Goal: Complete application form

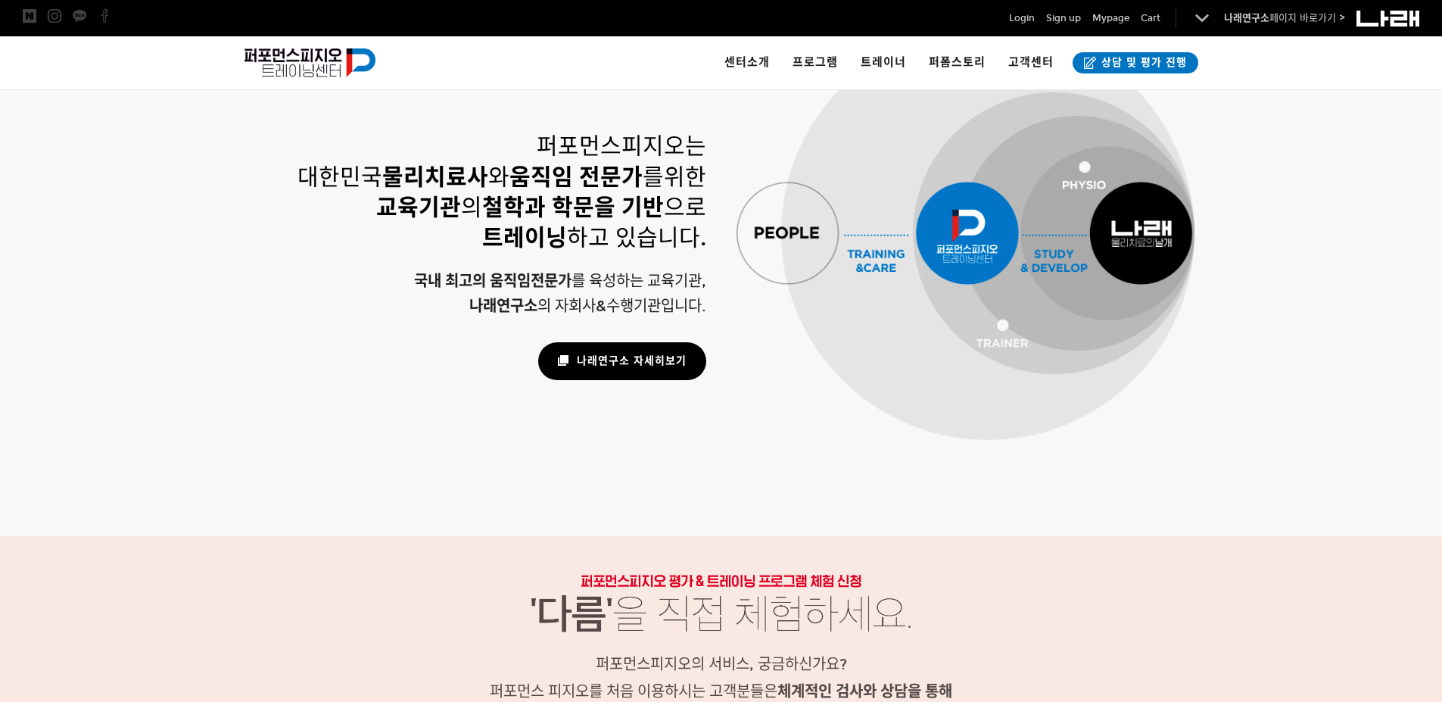
scroll to position [1018, 0]
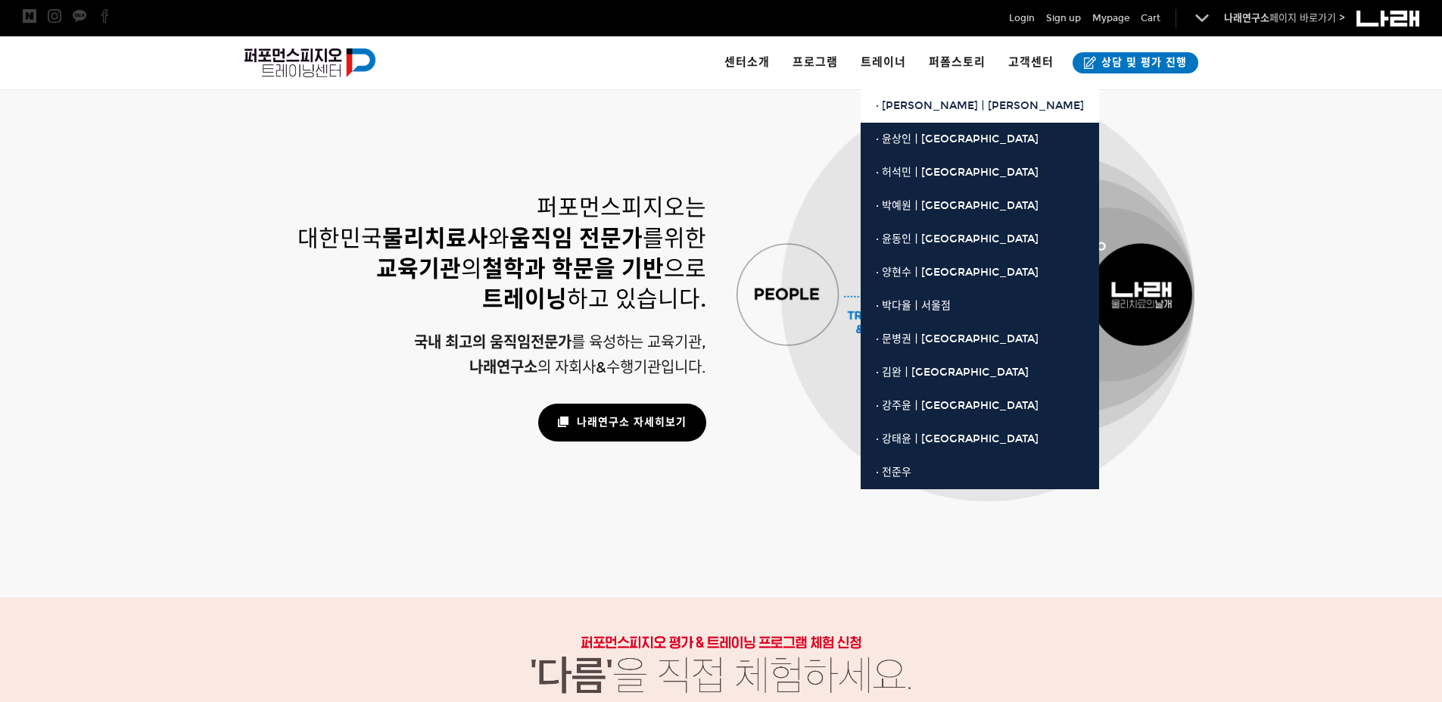
click at [894, 100] on span "· [PERSON_NAME]ㅣ[PERSON_NAME]" at bounding box center [980, 105] width 208 height 13
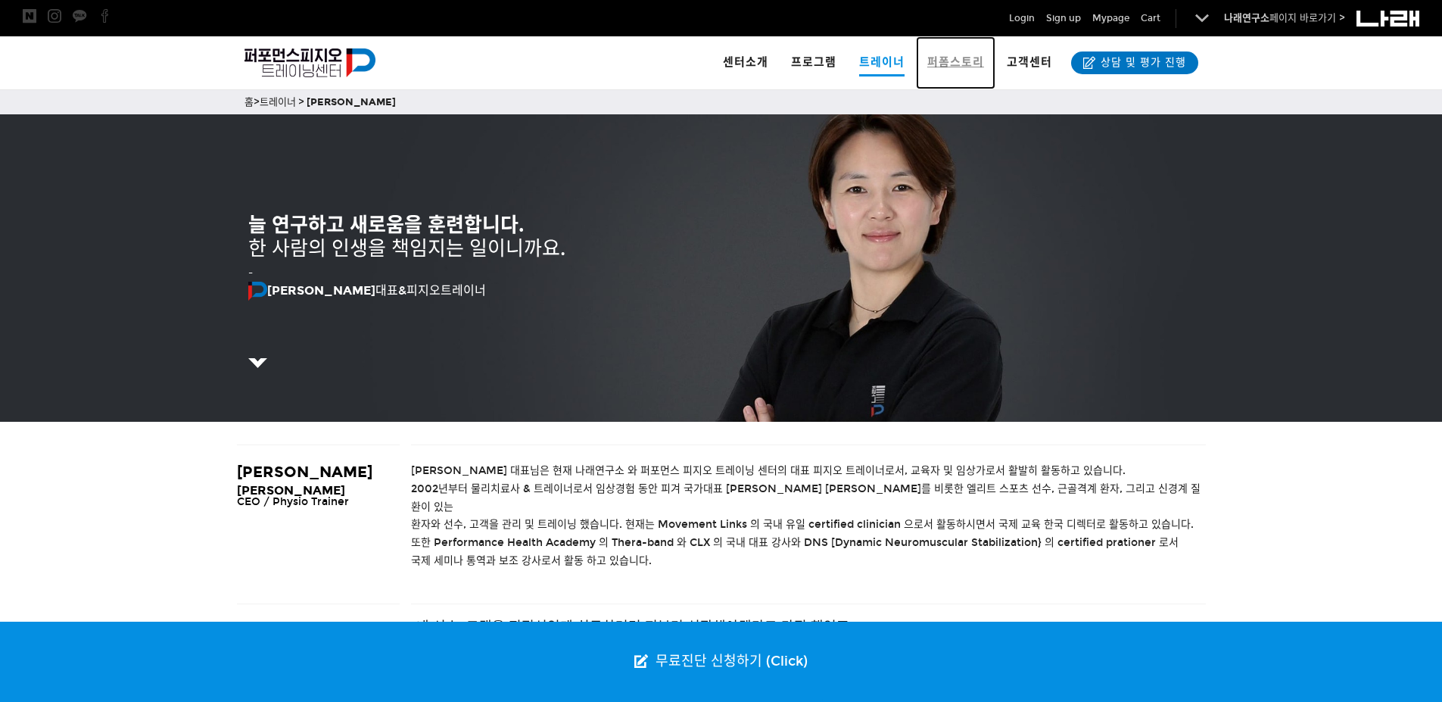
click at [950, 54] on link "퍼폼스토리" at bounding box center [955, 62] width 79 height 53
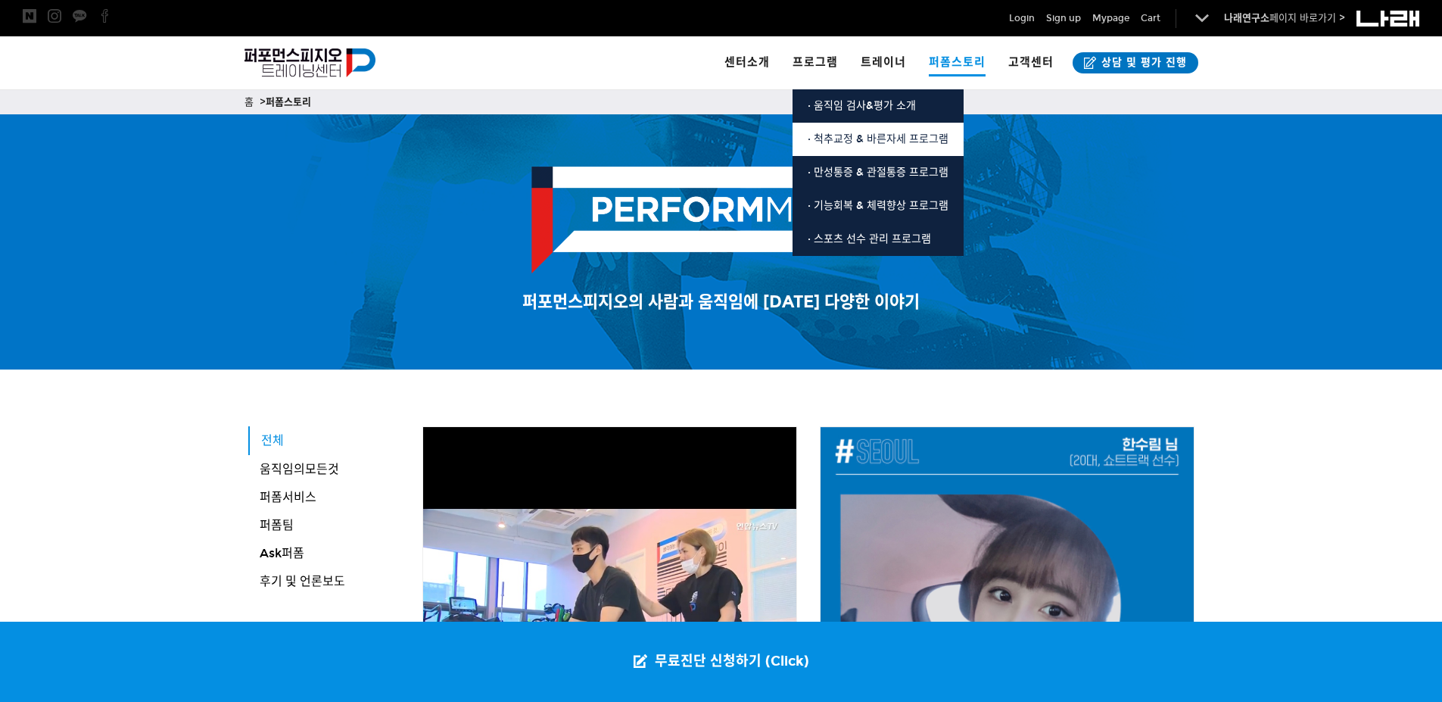
click at [832, 131] on link "· 척추교정 & 바른자세 프로그램" at bounding box center [878, 139] width 171 height 33
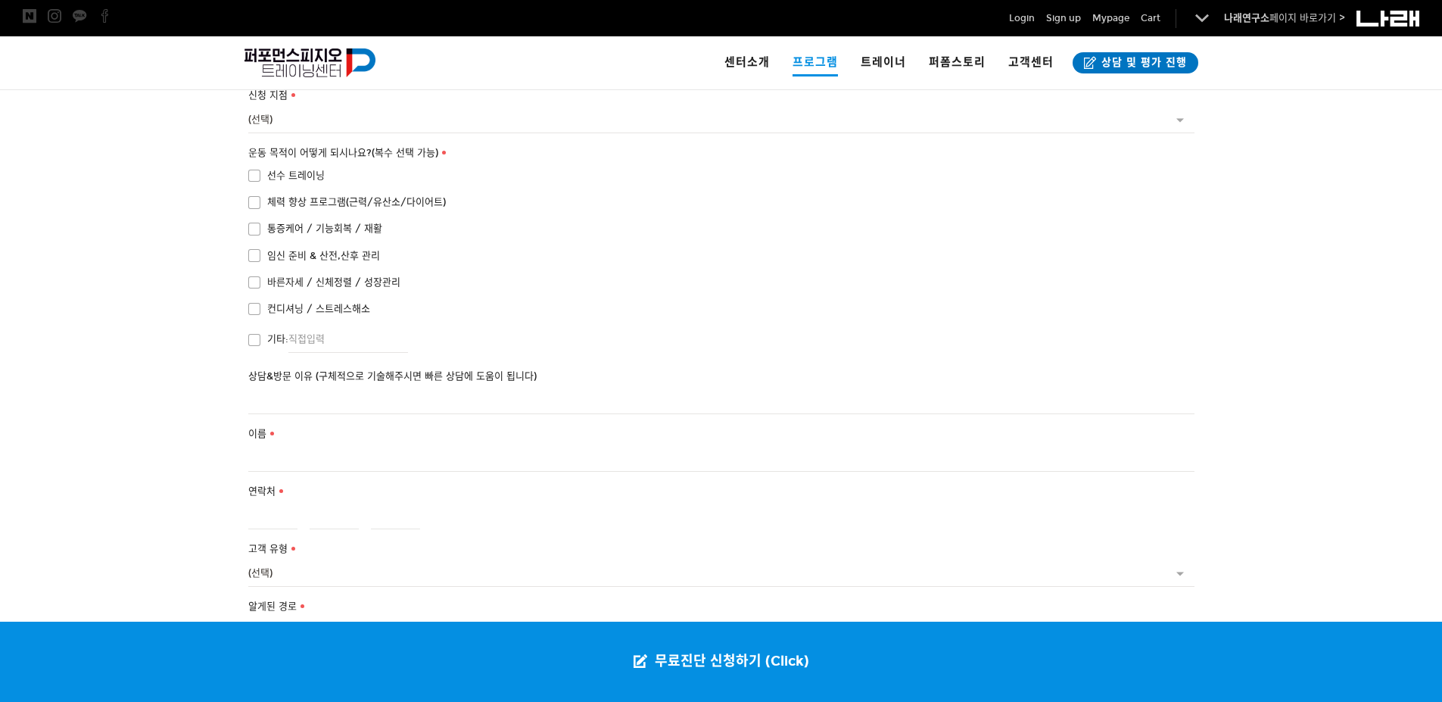
scroll to position [2838, 0]
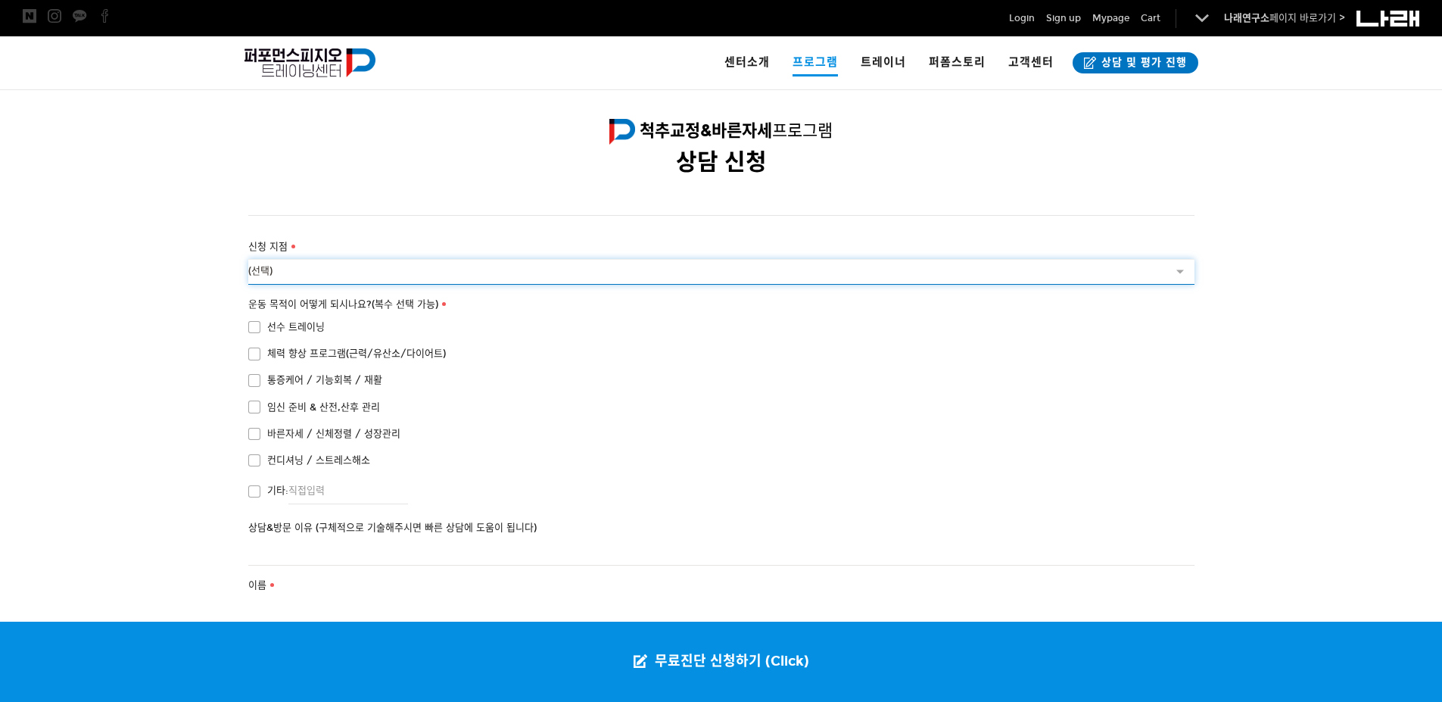
click at [323, 259] on select "(선택) [GEOGRAPHIC_DATA]점 수원점" at bounding box center [721, 272] width 946 height 26
select select "서울점"
click at [248, 259] on select "(선택) [GEOGRAPHIC_DATA]점 수원점" at bounding box center [721, 272] width 946 height 26
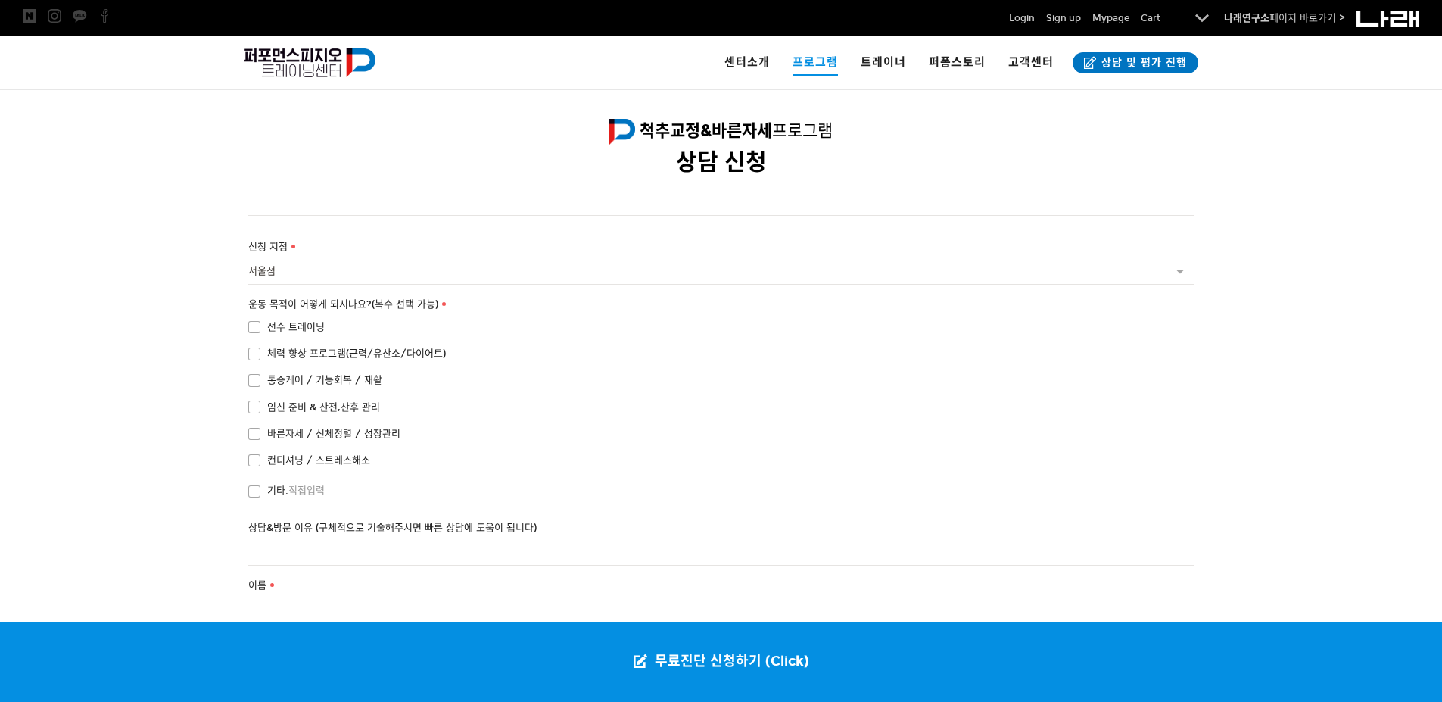
click at [329, 372] on span "통증케어 / 기능회복 / 재활" at bounding box center [315, 380] width 134 height 17
click at [243, 373] on input "통증케어 / 기능회복 / 재활" at bounding box center [238, 378] width 10 height 10
checkbox input "true"
click at [332, 426] on span "바른자세 / 신체정렬 / 성장관리" at bounding box center [324, 434] width 152 height 17
click at [243, 426] on input "바른자세 / 신체정렬 / 성장관리" at bounding box center [238, 431] width 10 height 10
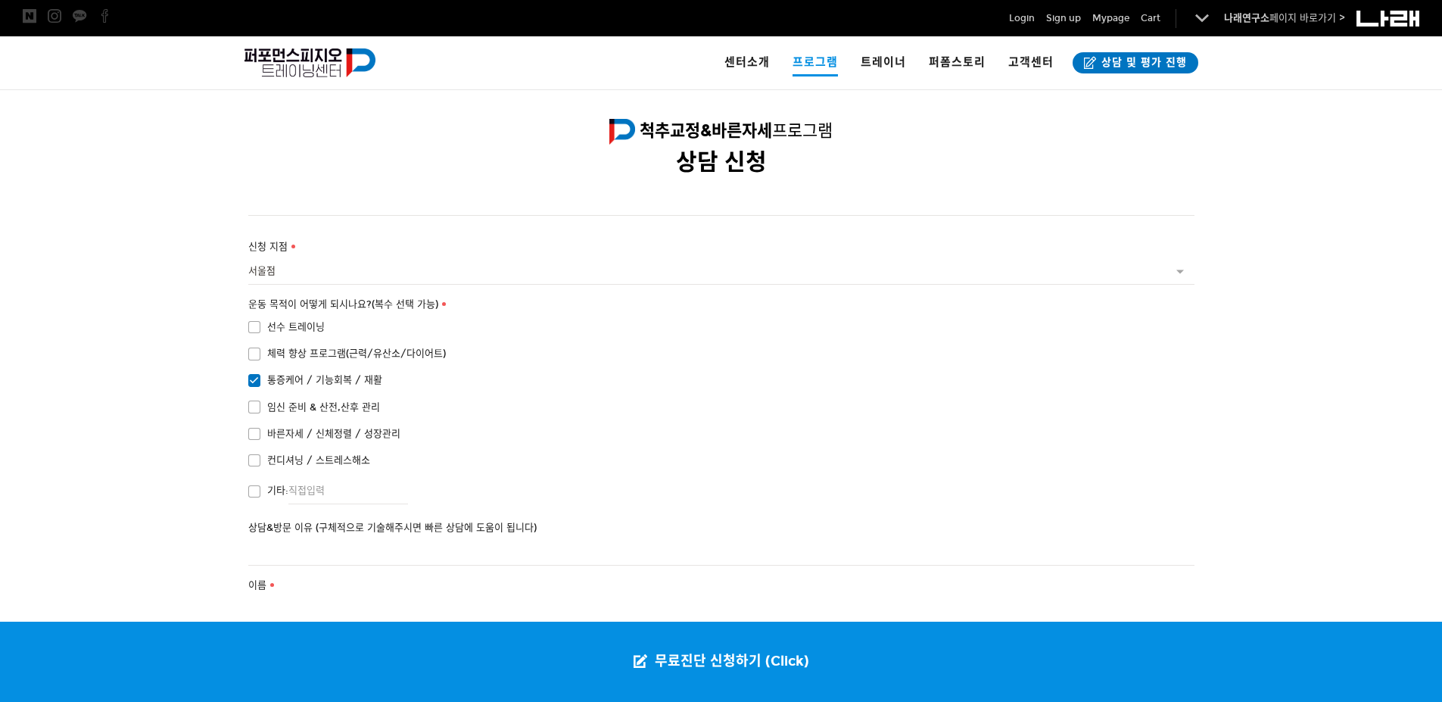
checkbox input "true"
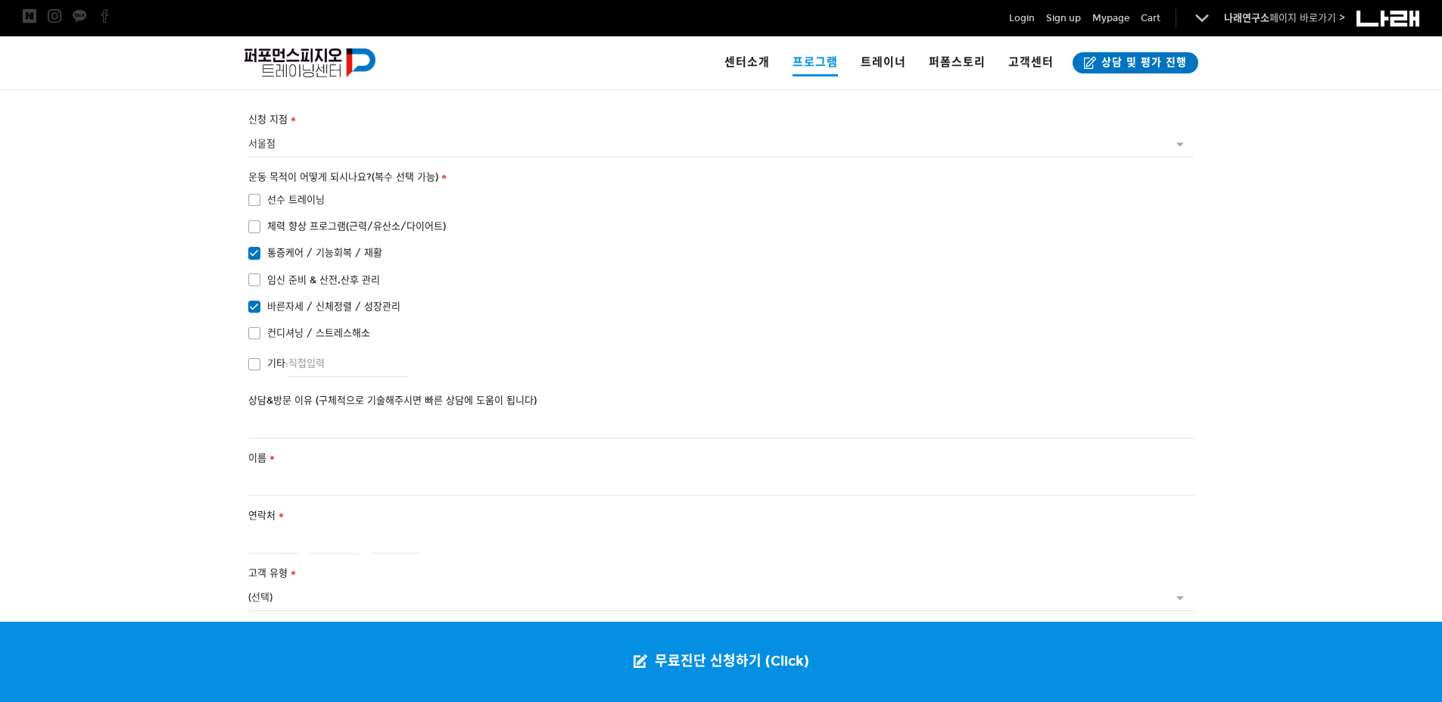
scroll to position [2989, 0]
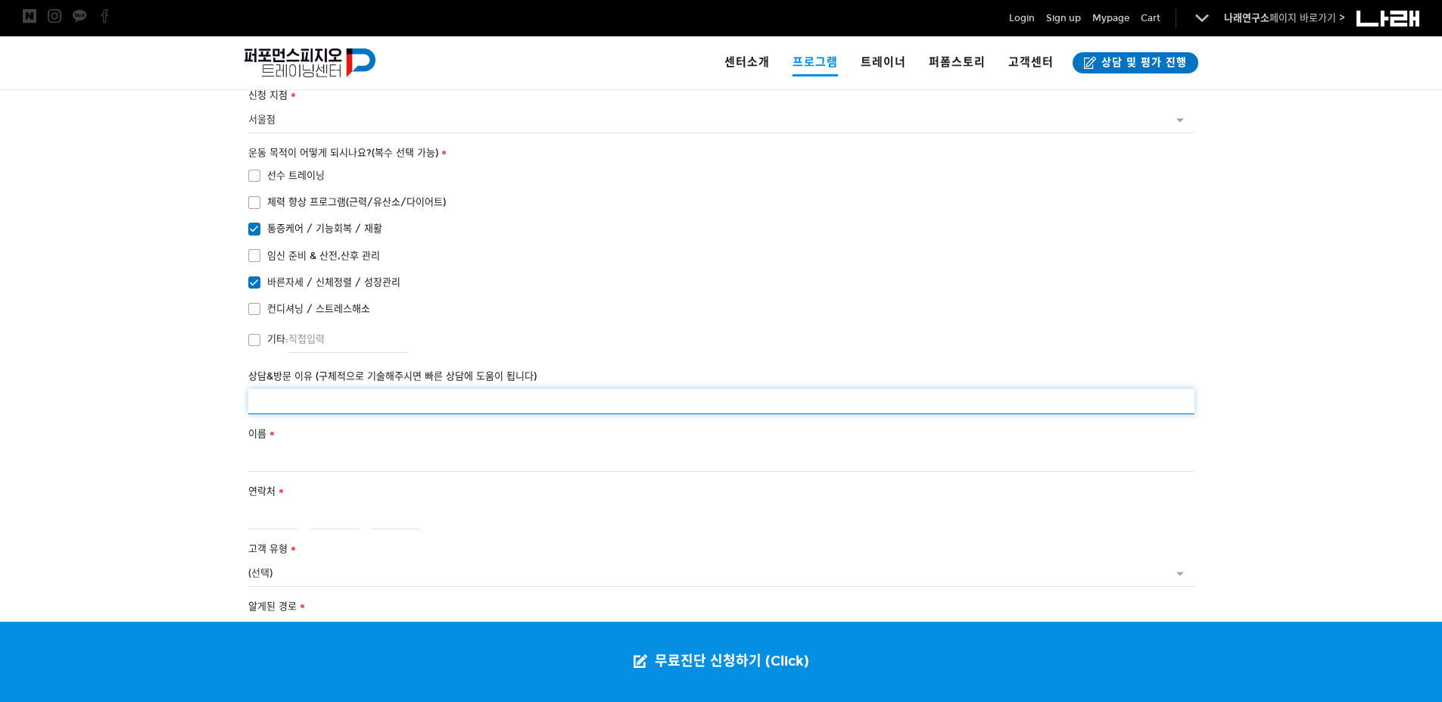
click at [383, 388] on input "상담&방문 이유 (구체적으로 기술해주시면 빠른 상담에 도움이 됩니다)" at bounding box center [721, 401] width 946 height 26
click at [295, 388] on input "골반틀어짐.디스크.무릎통증" at bounding box center [721, 401] width 946 height 26
type input "골반교정.디스크.무릎통증"
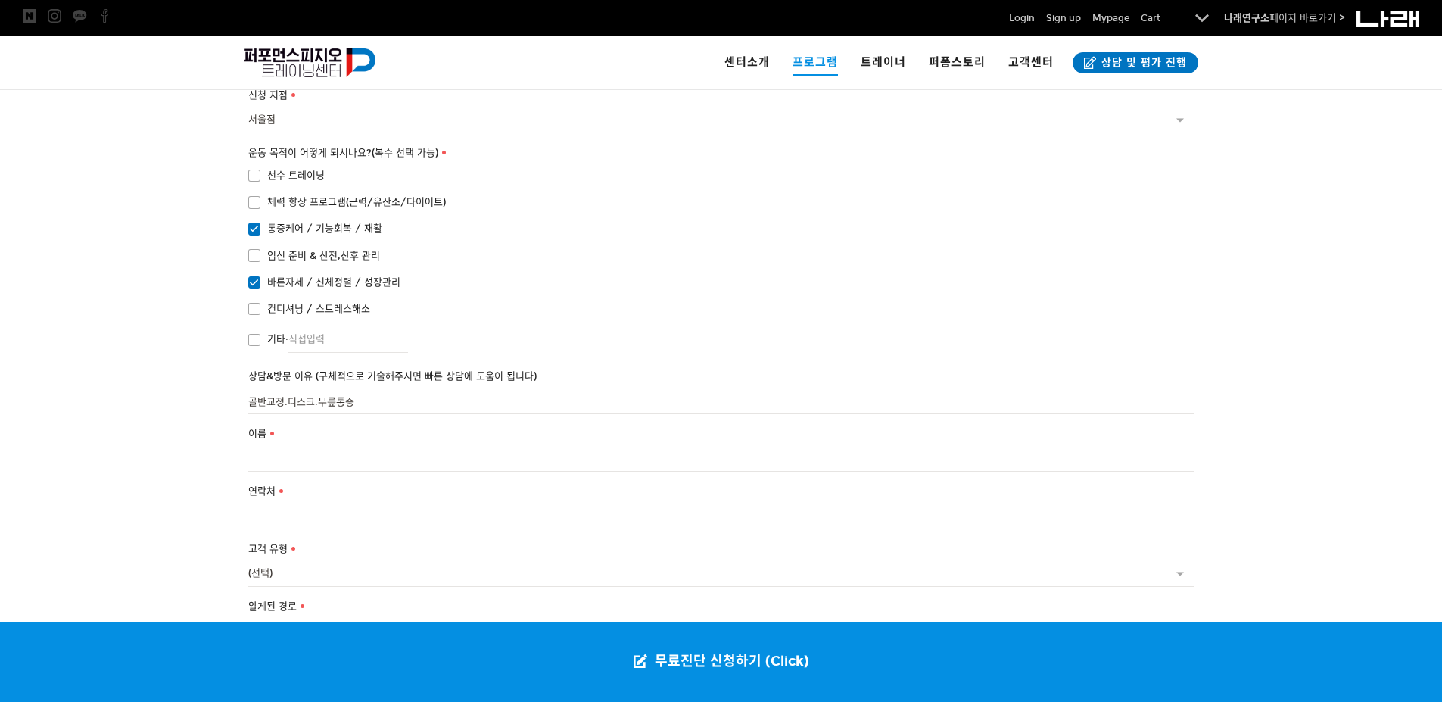
click at [315, 426] on div "이름" at bounding box center [721, 449] width 946 height 46
click at [308, 446] on input "이름" at bounding box center [721, 459] width 946 height 26
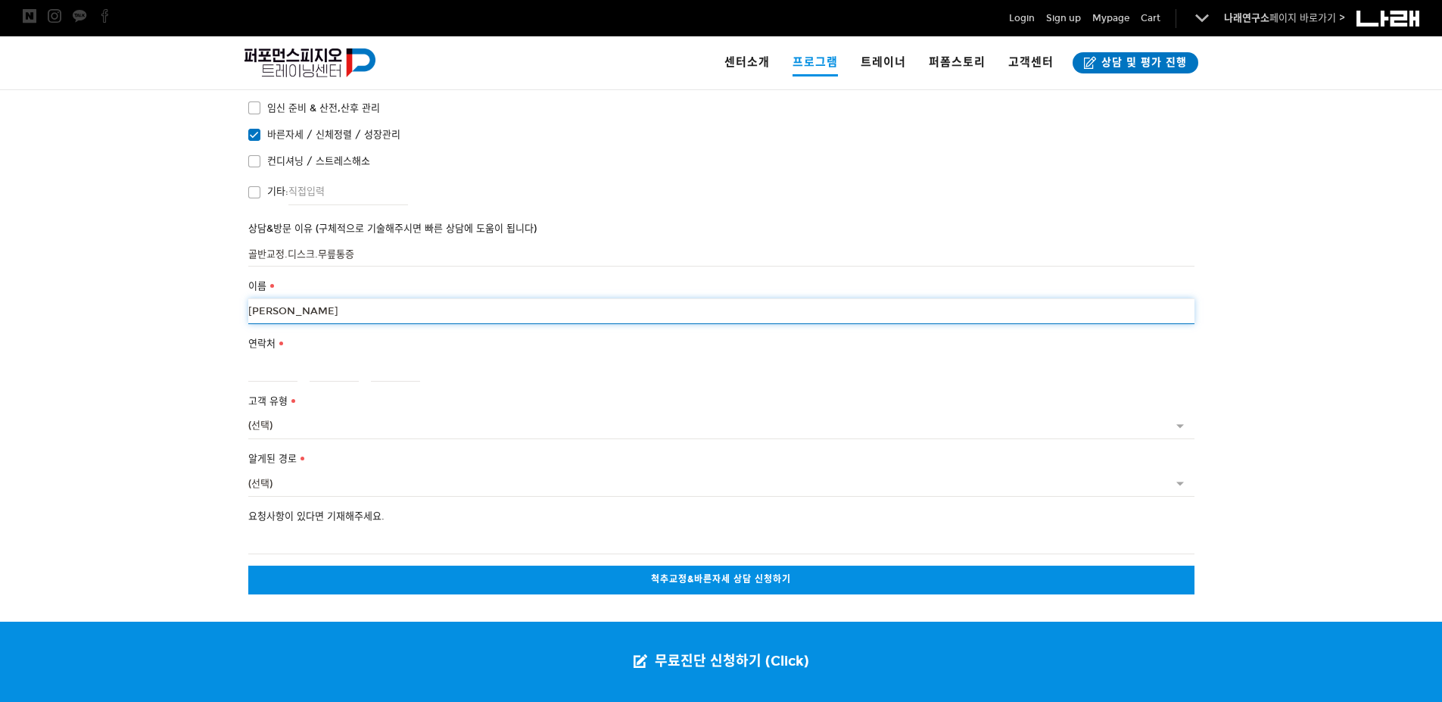
scroll to position [3141, 0]
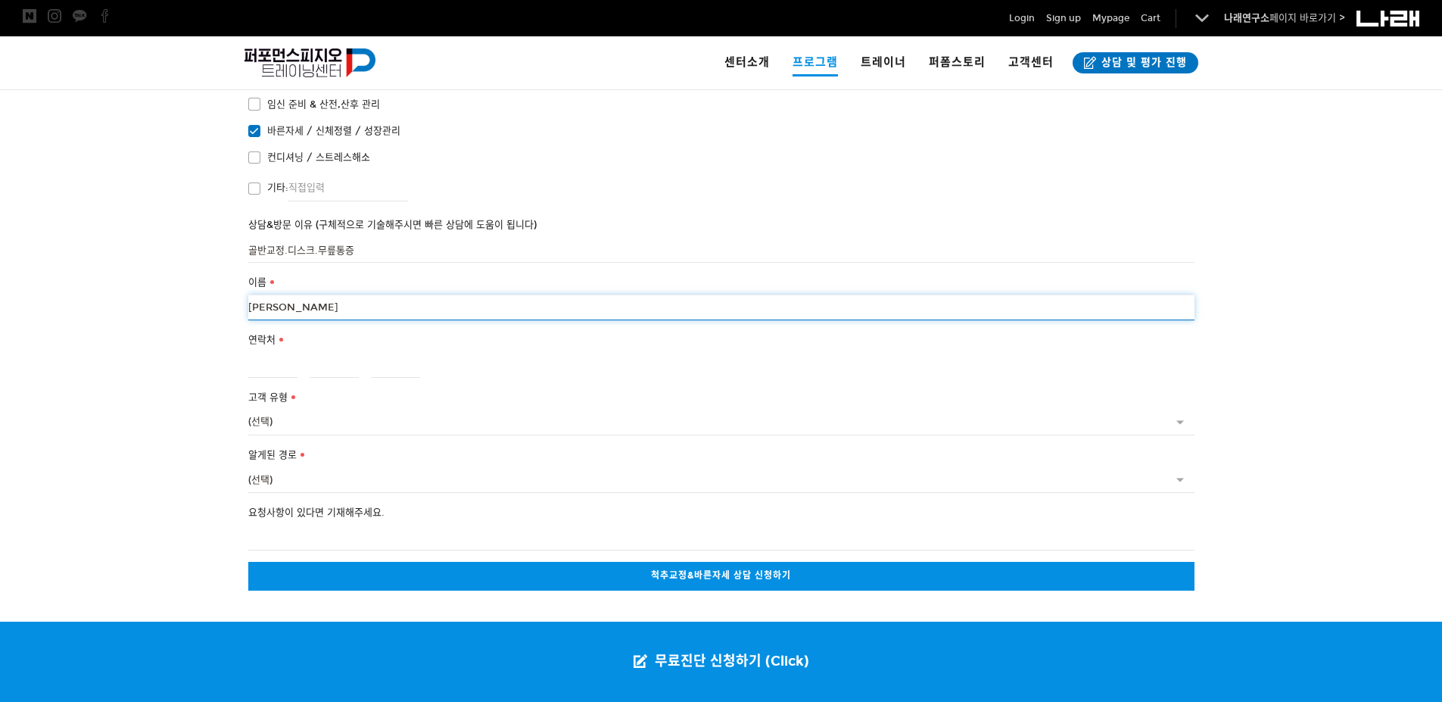
type input "[PERSON_NAME]"
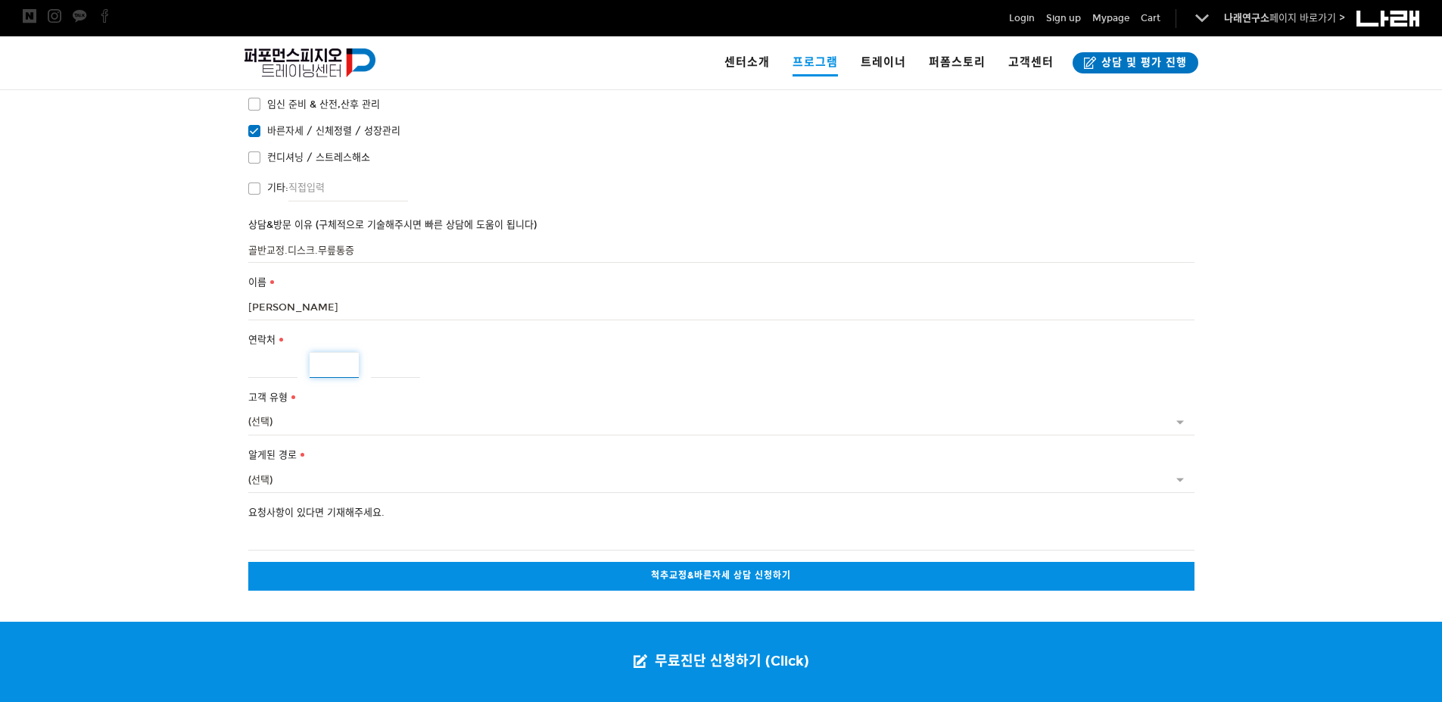
click at [318, 352] on input "연락처" at bounding box center [334, 365] width 49 height 26
click at [266, 352] on input "연락처" at bounding box center [272, 365] width 49 height 26
type input "010"
type input "8990"
type input "222"
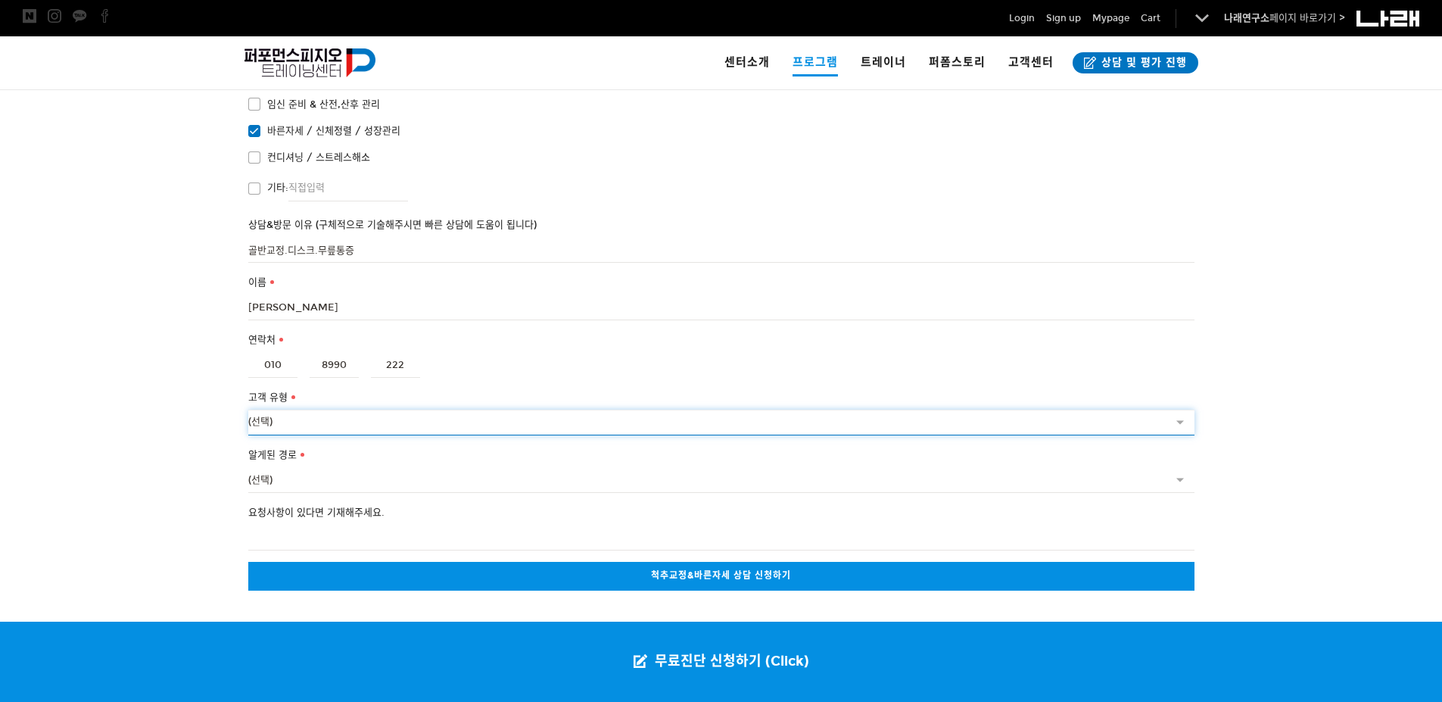
click at [273, 410] on select "(선택) 개인 기업 가족 기타" at bounding box center [721, 423] width 946 height 26
click at [248, 410] on select "(선택) 개인 기업 가족 기타" at bounding box center [721, 423] width 946 height 26
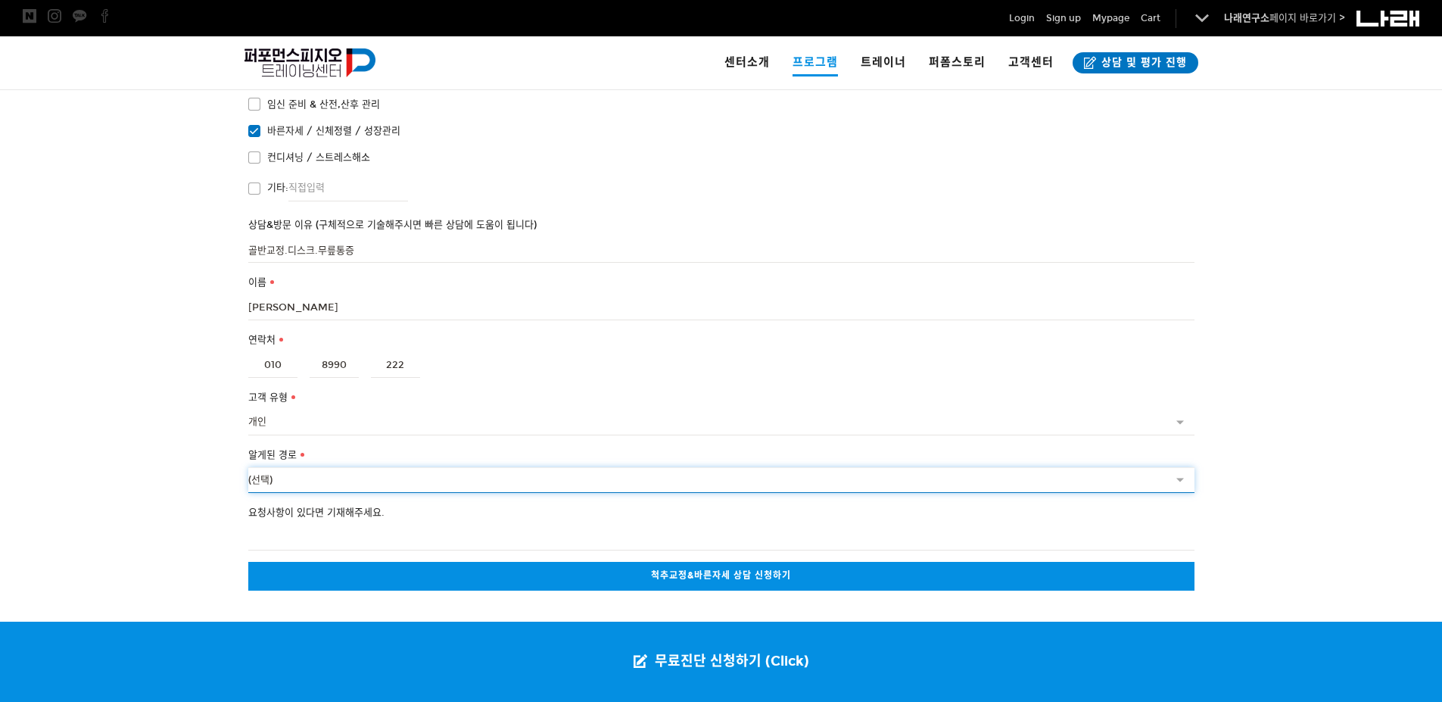
click at [282, 467] on select "(선택) SNS광고 (페이스북,인스타그램 커뮤니티 (네이버 카페 등) 검색 엔진 (네이버, 다음 등) 오프라인 광고물 (전단,디지털사이니지 등…" at bounding box center [721, 480] width 946 height 26
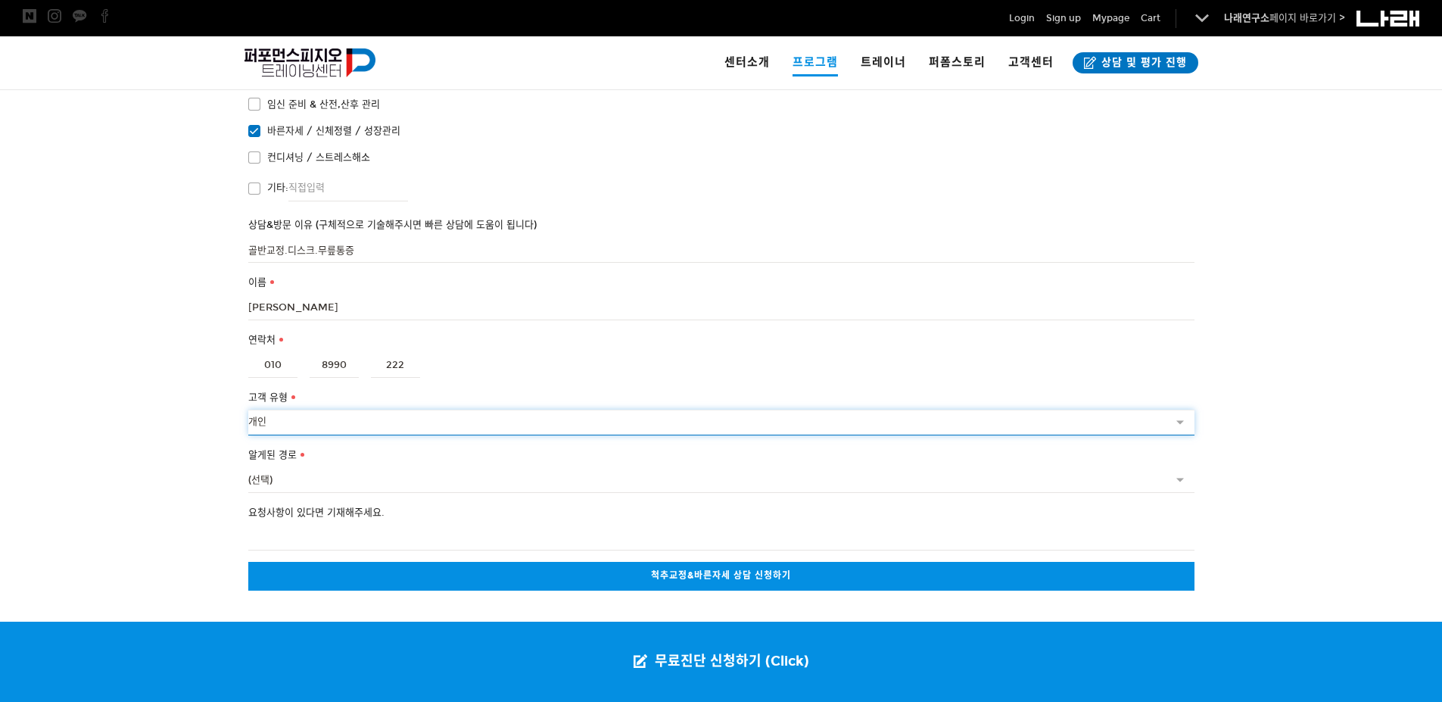
click at [285, 410] on select "(선택) 개인 기업 가족 기타" at bounding box center [721, 423] width 946 height 26
click at [248, 410] on select "(선택) 개인 기업 가족 기타" at bounding box center [721, 423] width 946 height 26
click at [276, 410] on select "(선택) 개인 기업 가족 기타" at bounding box center [721, 423] width 946 height 26
select select "개인"
click at [248, 410] on select "(선택) 개인 기업 가족 기타" at bounding box center [721, 423] width 946 height 26
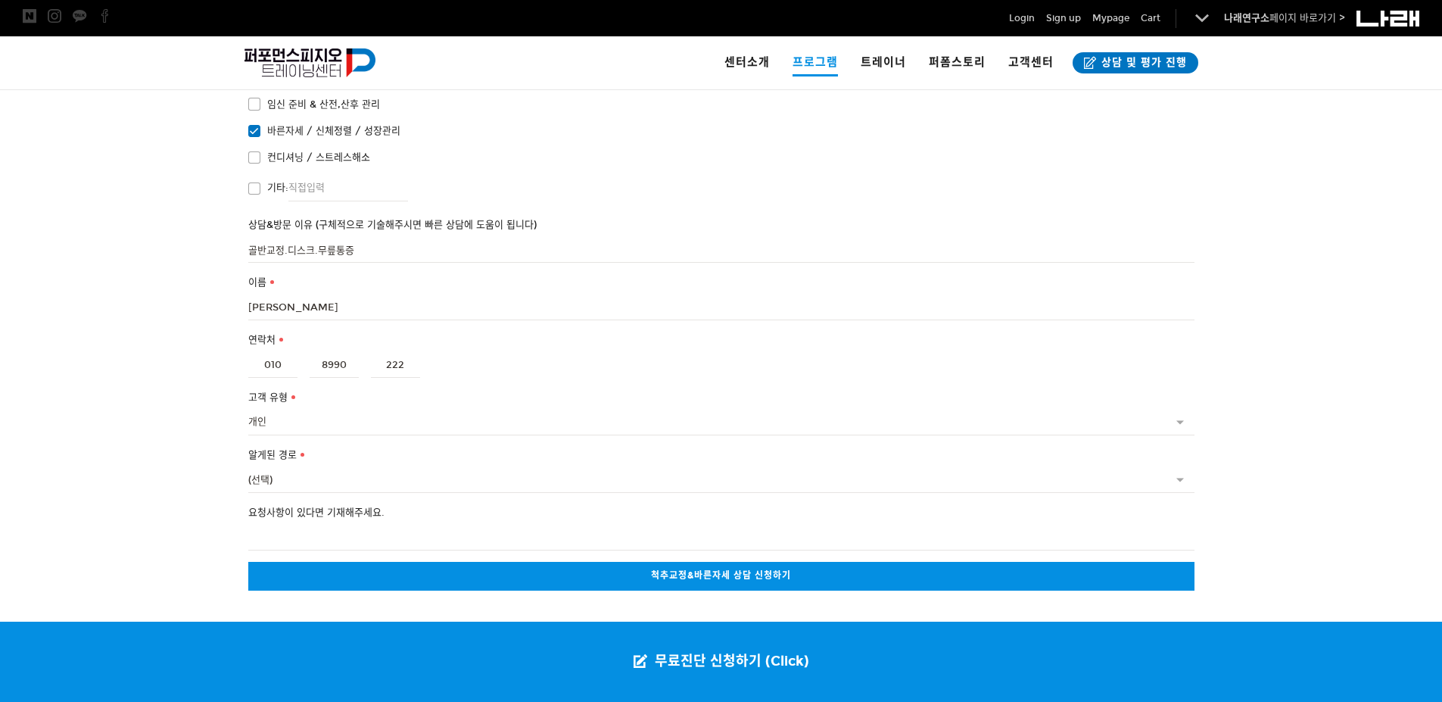
click at [277, 447] on label "알게된 경로" at bounding box center [721, 455] width 946 height 17
click at [277, 467] on select "(선택) SNS광고 (페이스북,인스타그램 커뮤니티 (네이버 카페 등) 검색 엔진 (네이버, 다음 등) 오프라인 광고물 (전단,디지털사이니지 등…" at bounding box center [721, 480] width 946 height 26
click at [279, 467] on select "(선택) SNS광고 (페이스북,인스타그램 커뮤니티 (네이버 카페 등) 검색 엔진 (네이버, 다음 등) 오프라인 광고물 (전단,디지털사이니지 등…" at bounding box center [721, 480] width 946 height 26
select select "외부 지인 추천"
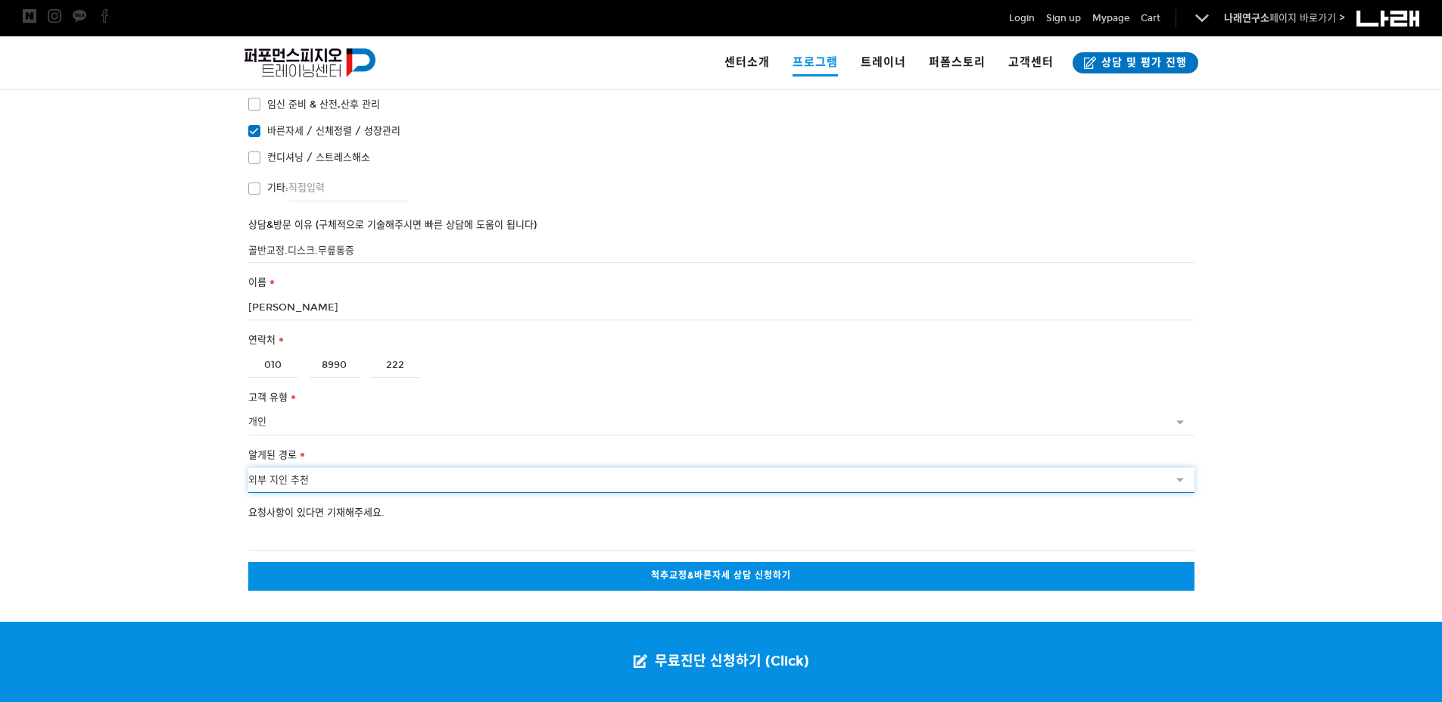
click at [248, 467] on select "(선택) SNS광고 (페이스북,인스타그램 커뮤니티 (네이버 카페 등) 검색 엔진 (네이버, 다음 등) 오프라인 광고물 (전단,디지털사이니지 등…" at bounding box center [721, 480] width 946 height 26
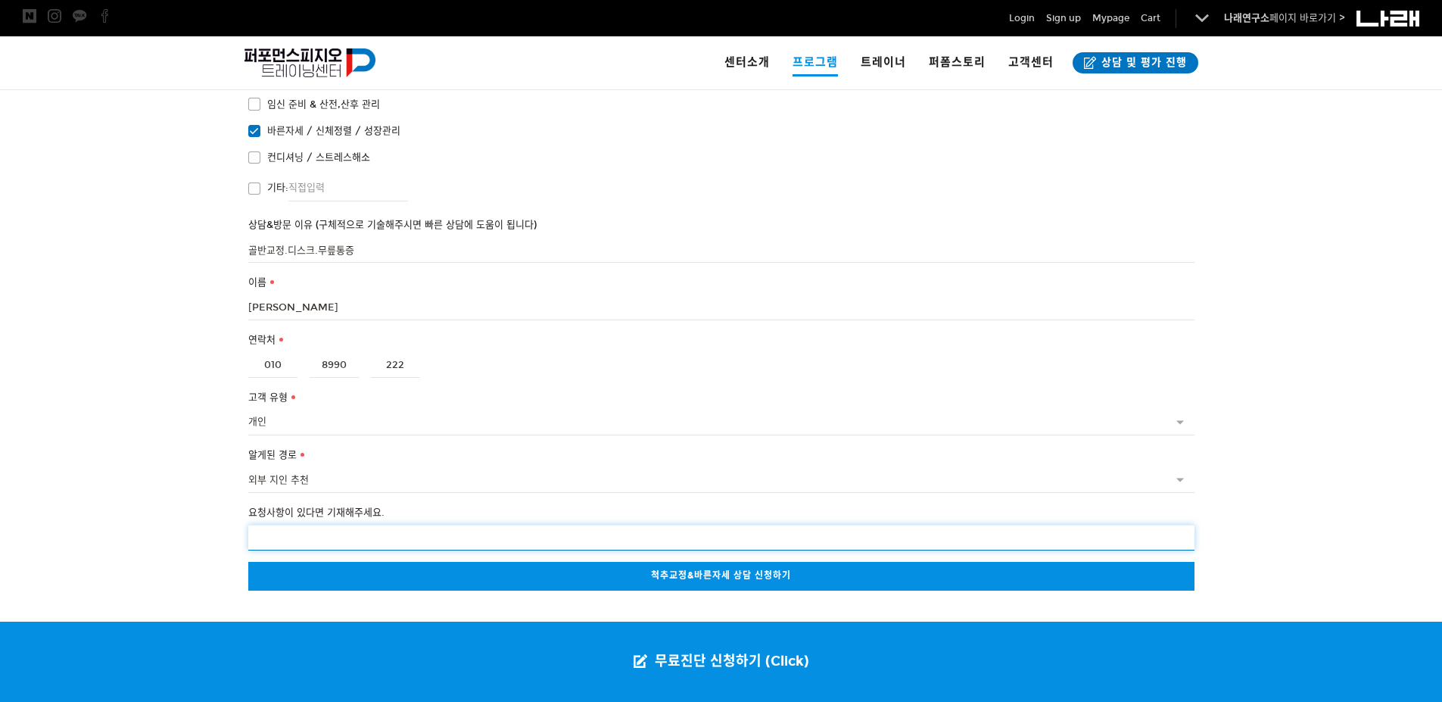
click at [394, 525] on input "요청사항이 있다면 기재해주세요." at bounding box center [721, 538] width 946 height 26
type input "Q"
type input "q"
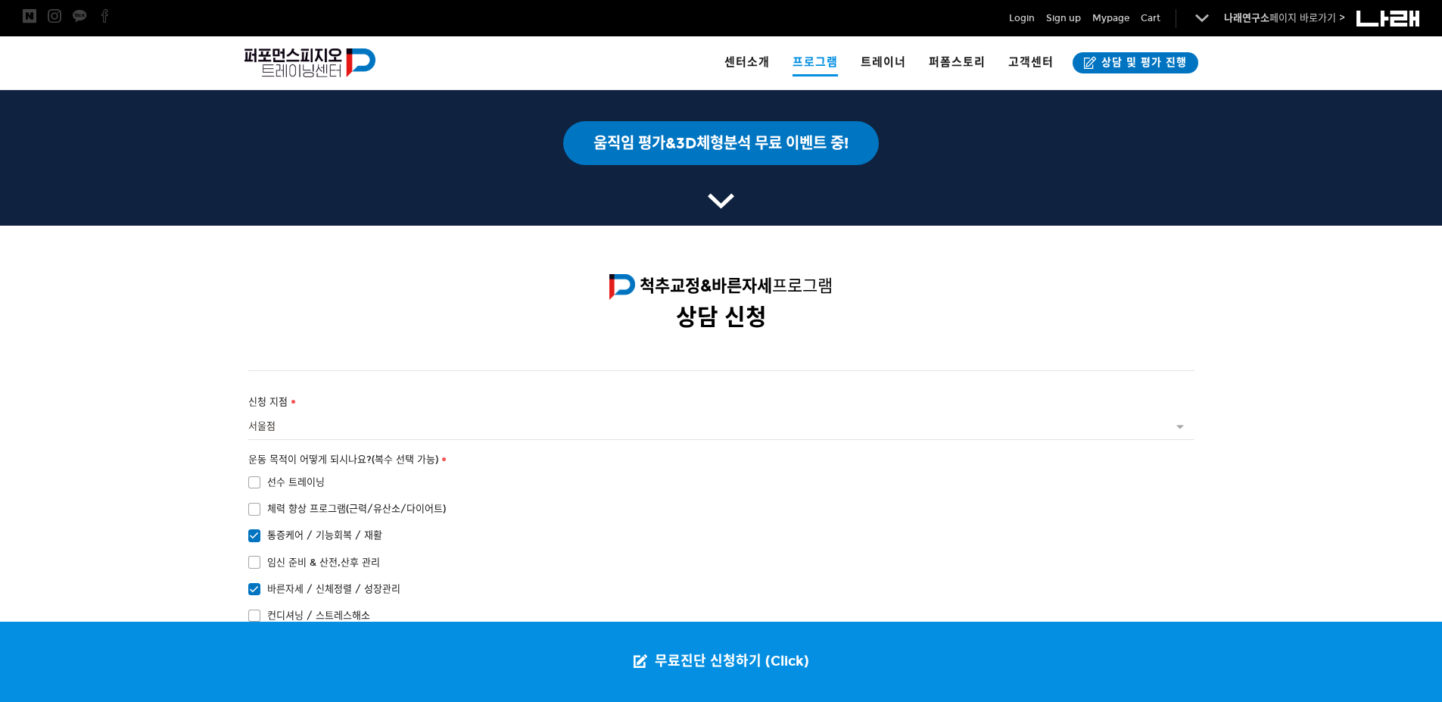
scroll to position [2459, 0]
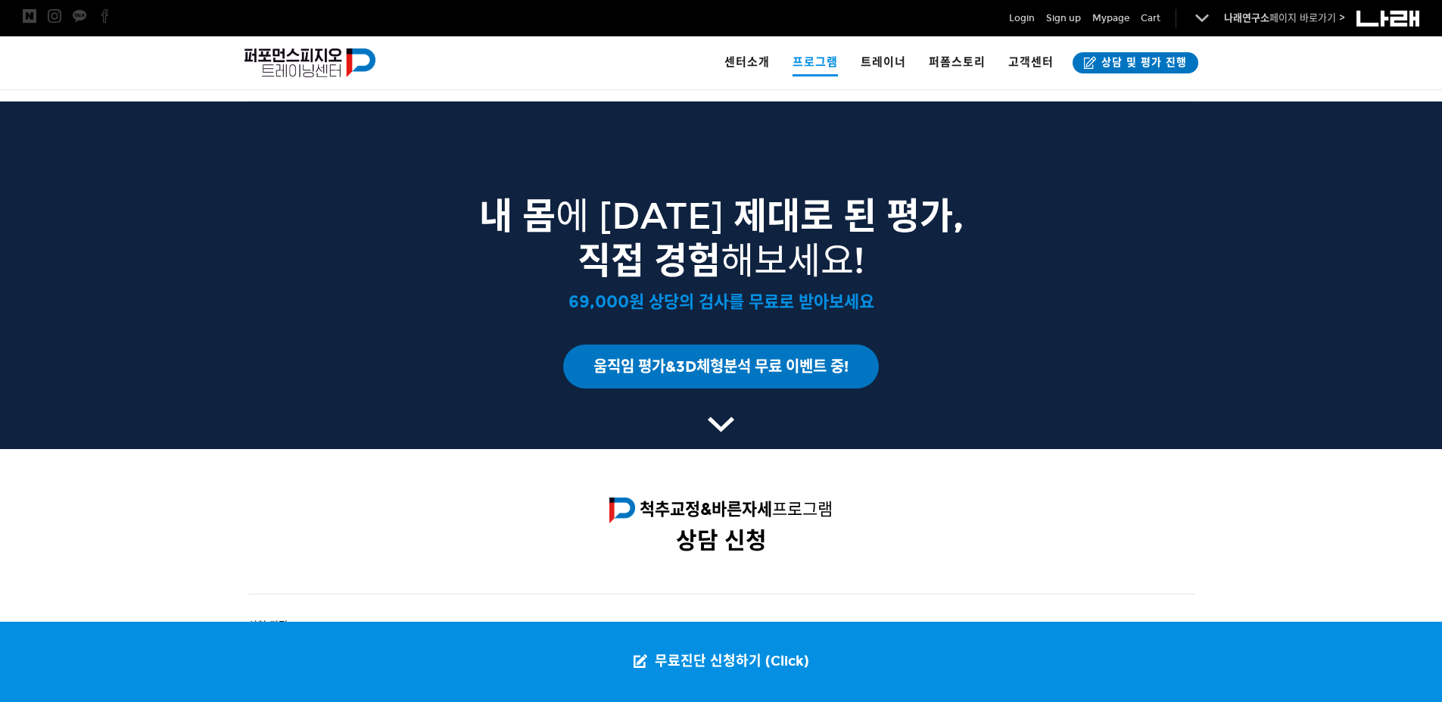
type input "빠른개선"
